Goal: Information Seeking & Learning: Learn about a topic

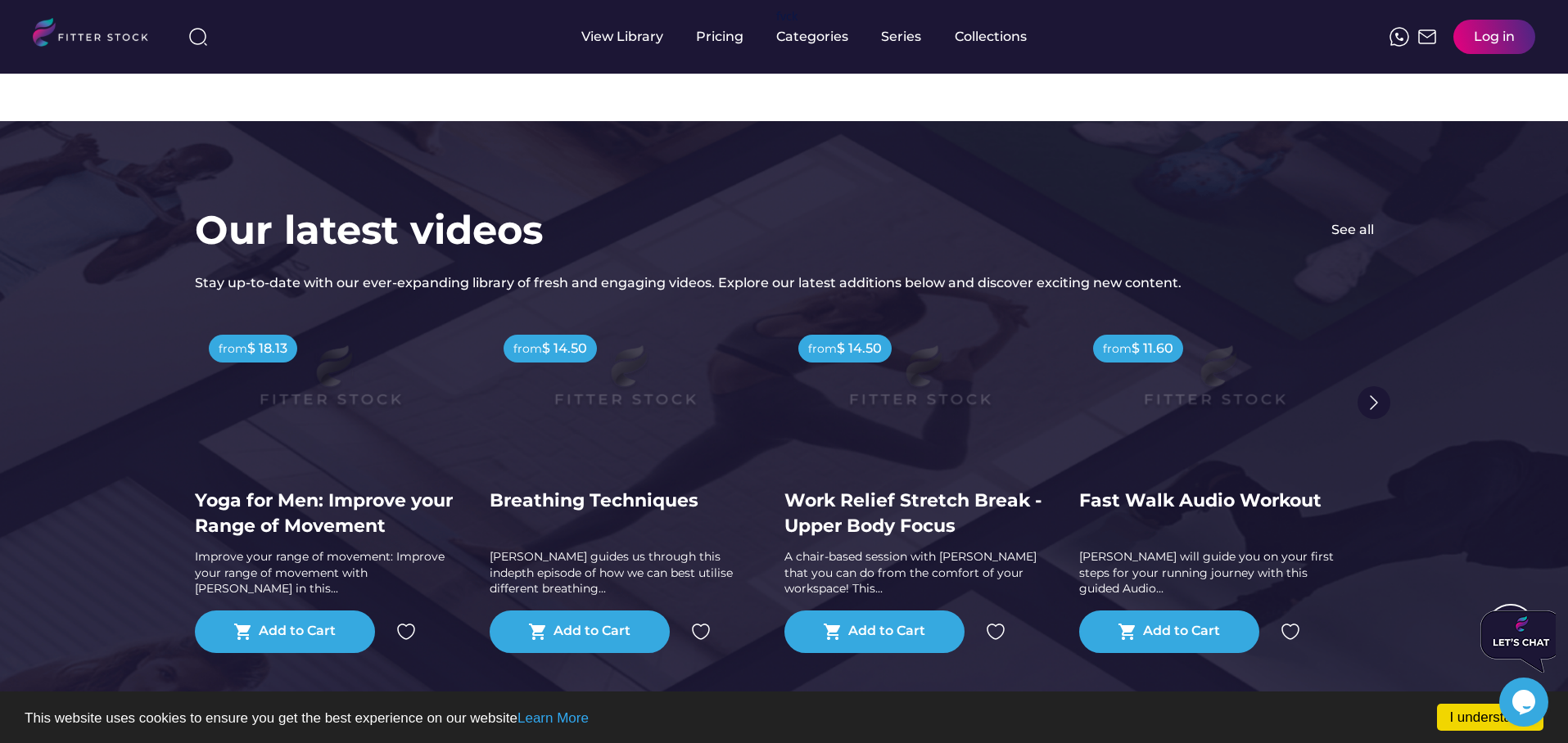
scroll to position [3093, 0]
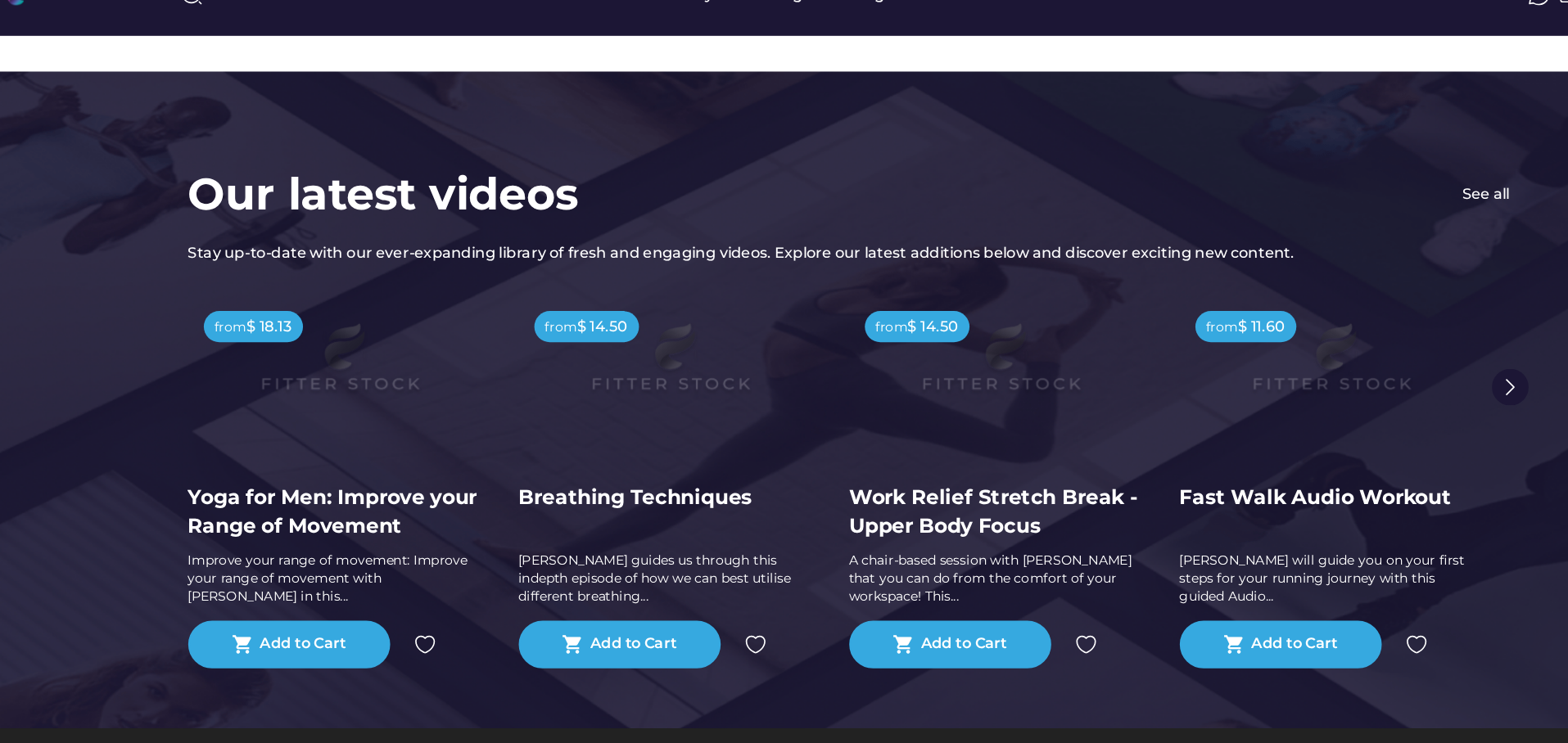
click at [233, 426] on img at bounding box center [330, 368] width 209 height 118
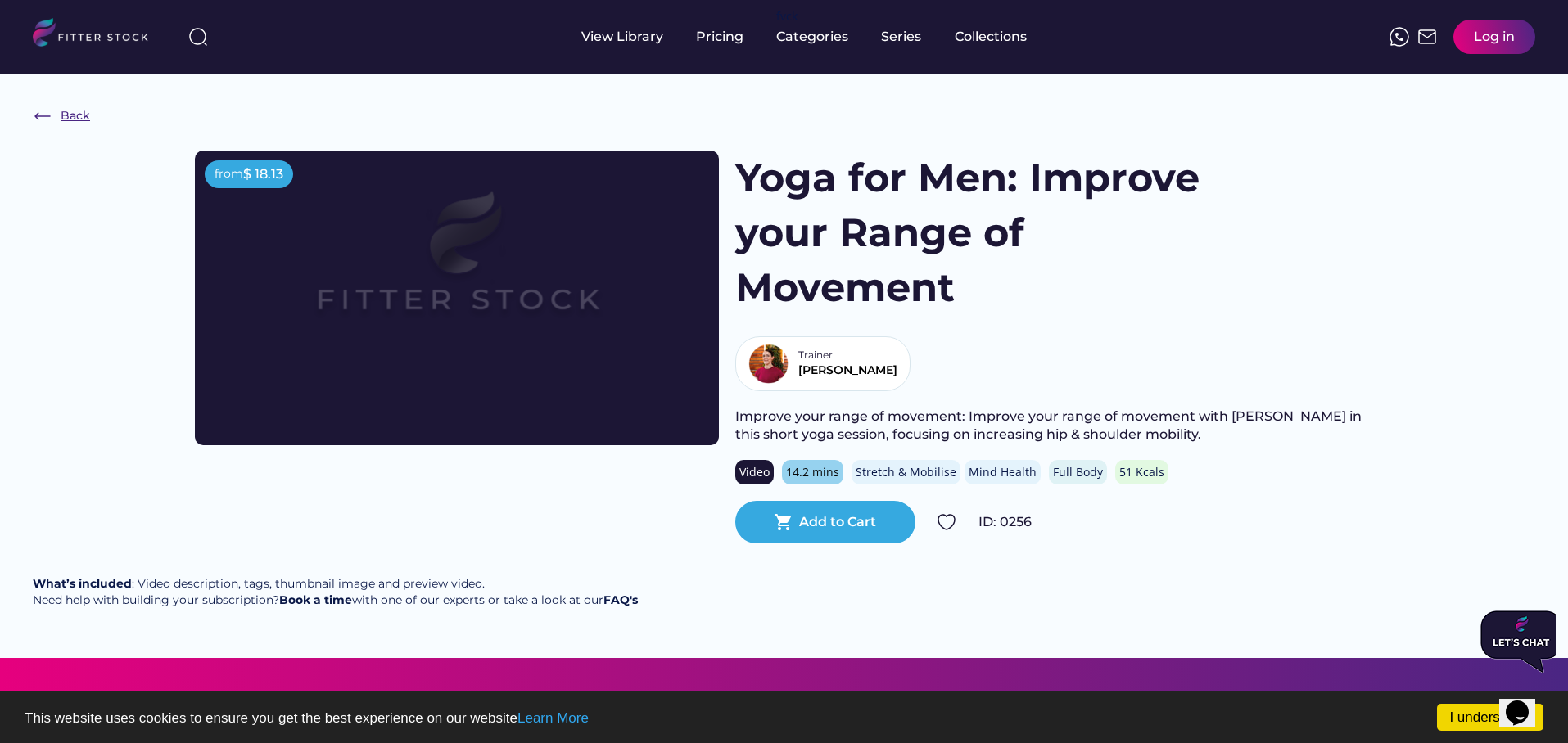
click at [48, 110] on img at bounding box center [42, 116] width 20 height 20
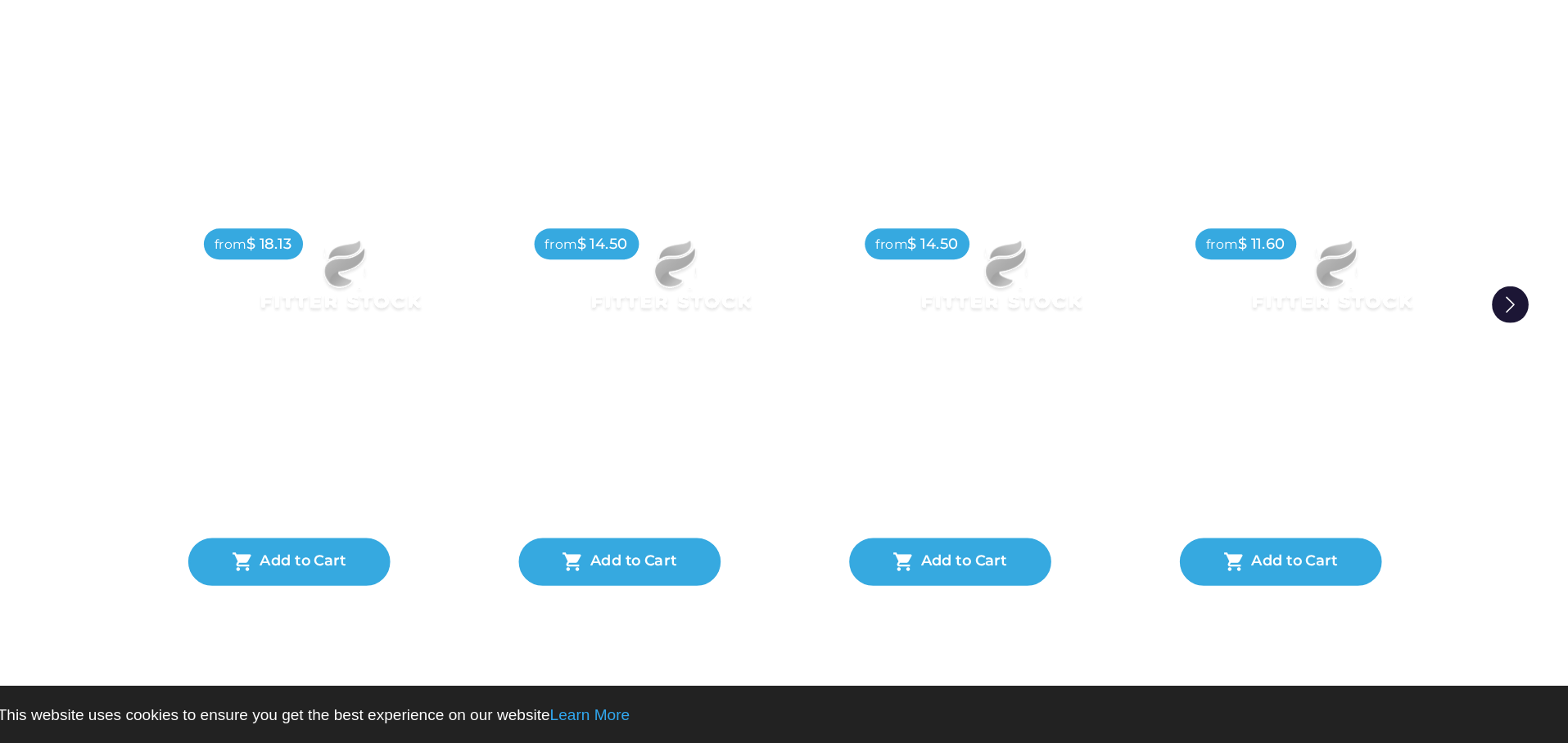
scroll to position [3130, 0]
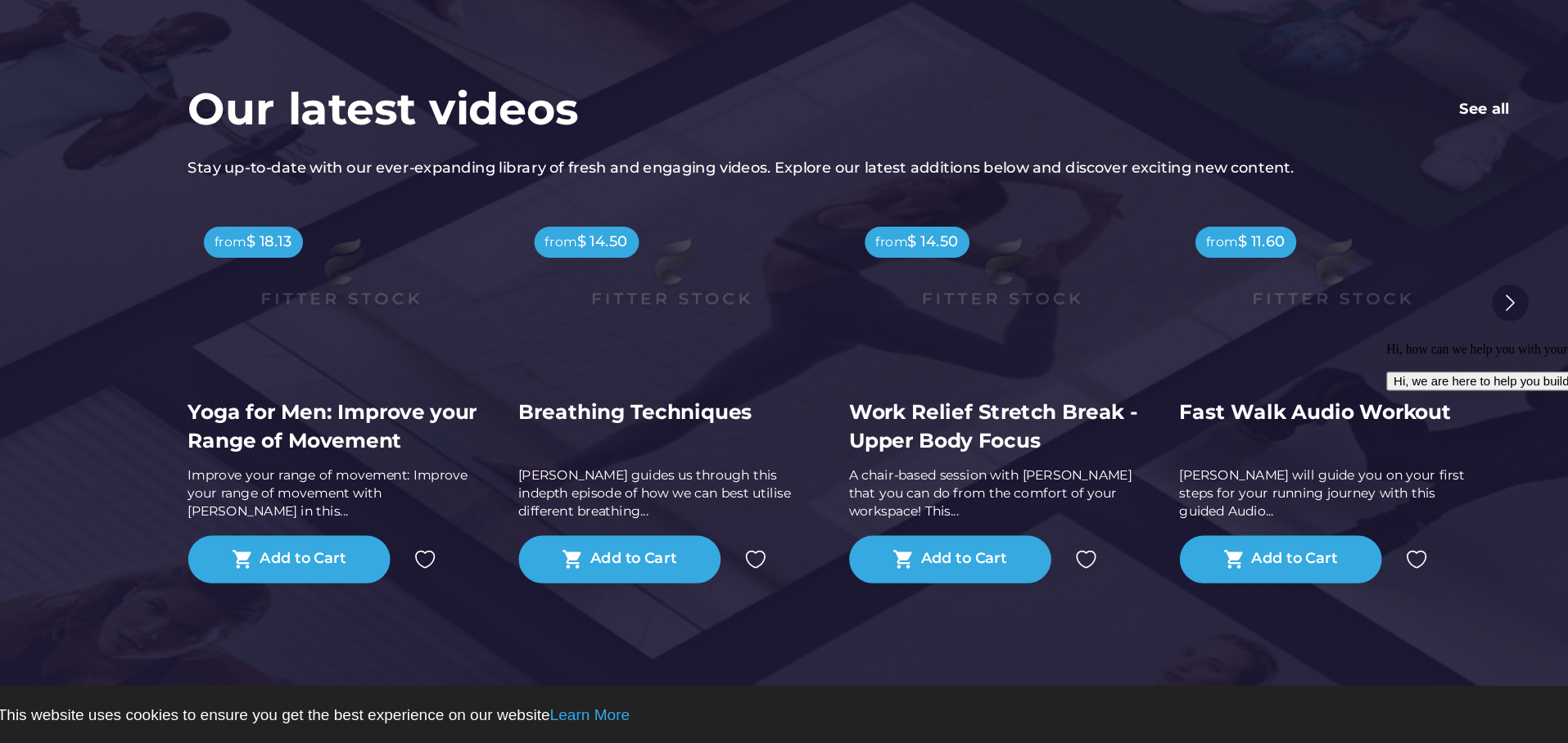
click at [1353, 182] on div "See all" at bounding box center [1351, 177] width 45 height 18
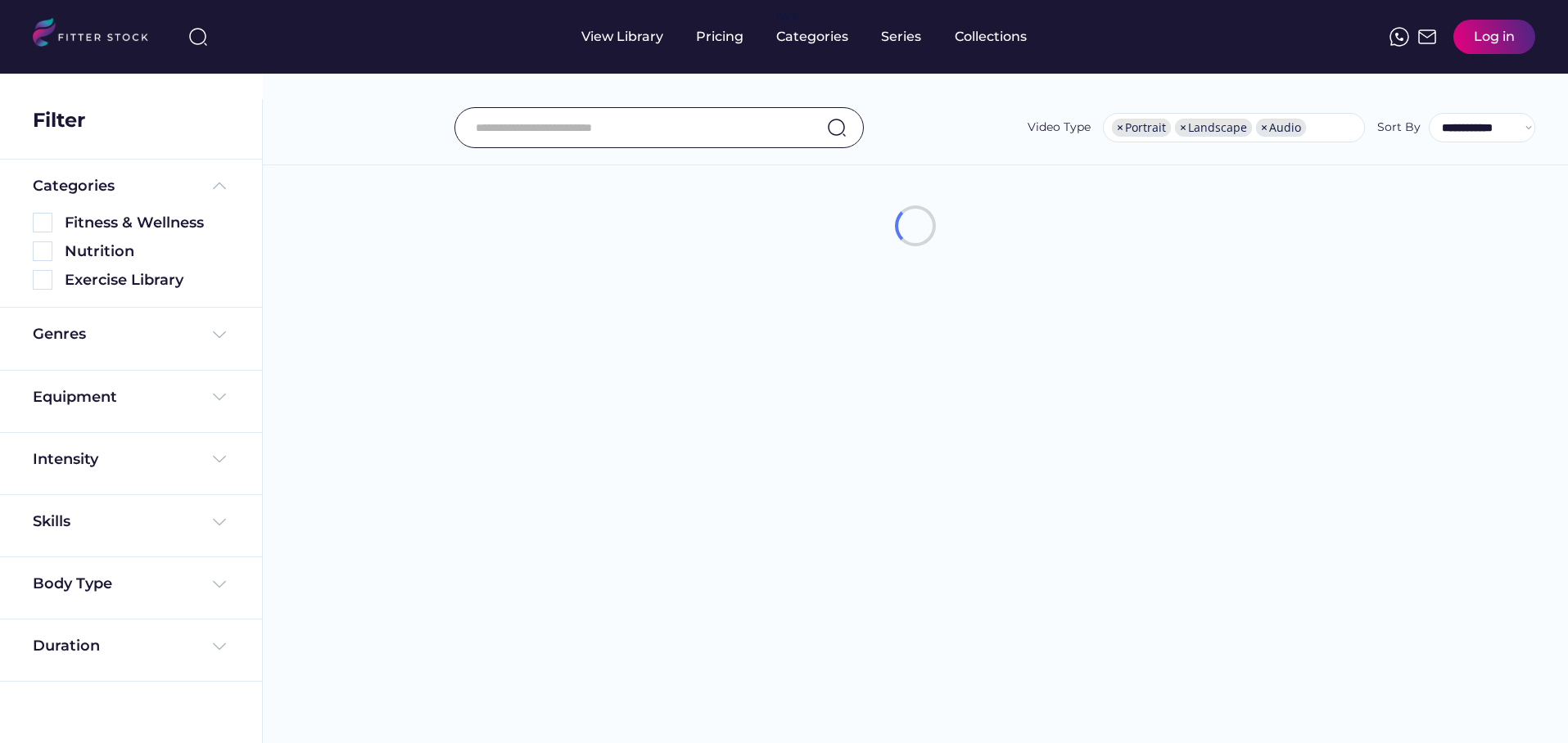
select select "**********"
